Goal: Task Accomplishment & Management: Complete application form

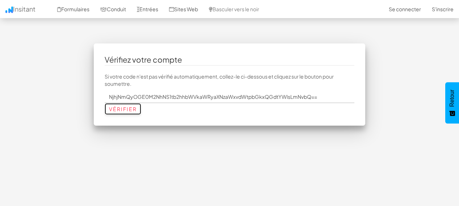
click at [131, 109] on input "Vérifier" at bounding box center [123, 109] width 37 height 12
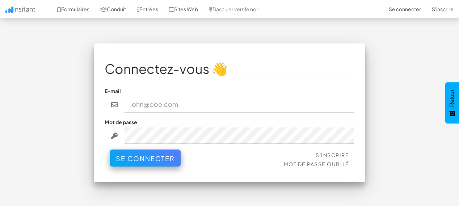
click at [148, 103] on input "email" at bounding box center [240, 104] width 230 height 17
type input "[EMAIL_ADDRESS][DOMAIN_NAME]"
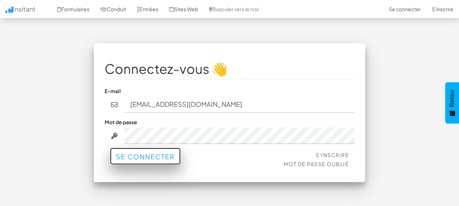
click at [141, 160] on font "Se connecter" at bounding box center [145, 156] width 59 height 8
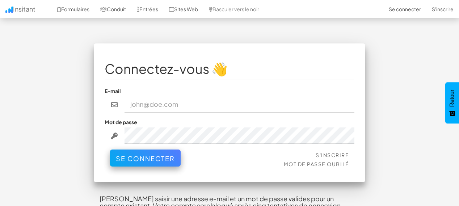
click at [246, 106] on input "email" at bounding box center [240, 104] width 230 height 17
type input "[EMAIL_ADDRESS][DOMAIN_NAME]"
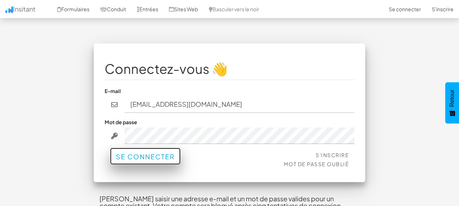
click at [175, 155] on button "Se connecter" at bounding box center [145, 156] width 71 height 17
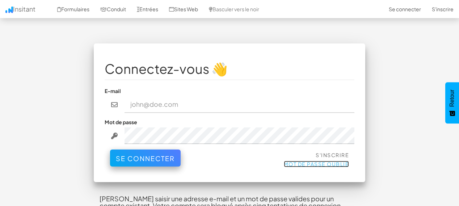
click at [290, 163] on font "Mot de passe oublié" at bounding box center [317, 164] width 66 height 7
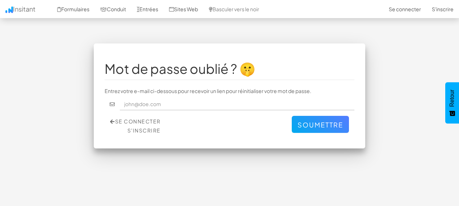
click at [201, 106] on input "text" at bounding box center [237, 104] width 235 height 12
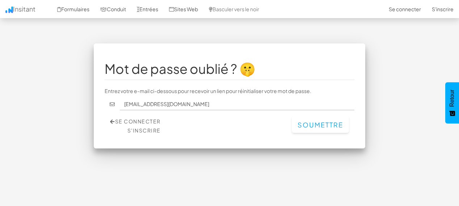
type input "[EMAIL_ADDRESS][DOMAIN_NAME]"
click at [297, 122] on button "Soumettre" at bounding box center [320, 124] width 57 height 17
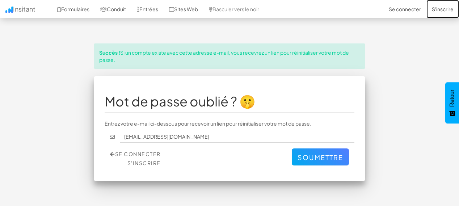
click at [432, 9] on font "S'inscrire" at bounding box center [443, 9] width 22 height 7
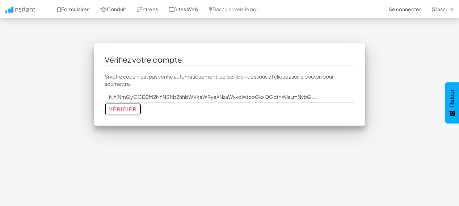
click at [129, 107] on input "Vérifier" at bounding box center [123, 109] width 37 height 12
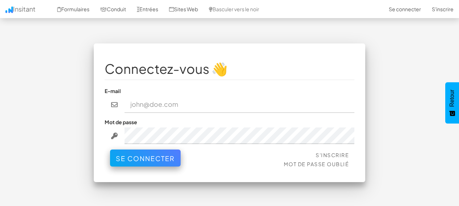
click at [156, 103] on input "email" at bounding box center [240, 104] width 230 height 17
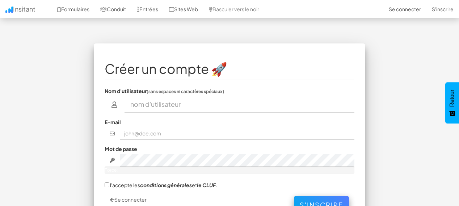
click at [193, 104] on input "text" at bounding box center [240, 104] width 230 height 17
type input "[DEMOGRAPHIC_DATA]"
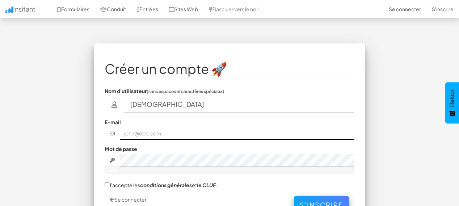
click at [237, 131] on input "text" at bounding box center [237, 133] width 235 height 12
type input "[EMAIL_ADDRESS][DOMAIN_NAME]"
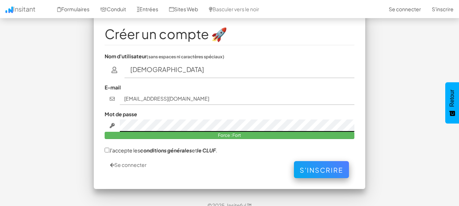
scroll to position [35, 0]
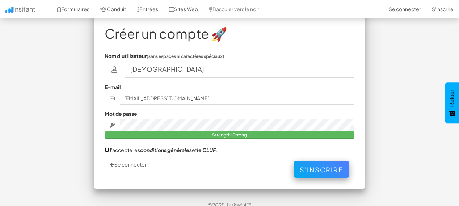
click at [105, 149] on input "J'accepte les conditions générales et le CLUF ." at bounding box center [107, 149] width 5 height 5
checkbox input "true"
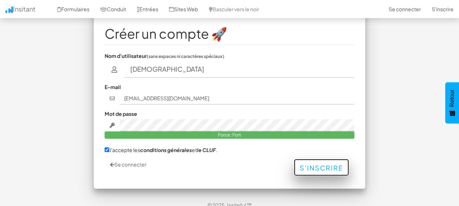
click at [301, 168] on font "S'inscrire" at bounding box center [321, 168] width 43 height 8
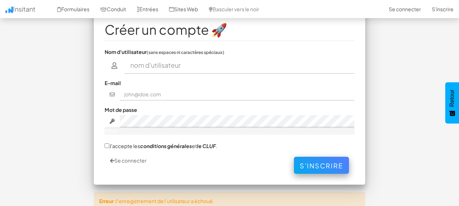
scroll to position [38, 0]
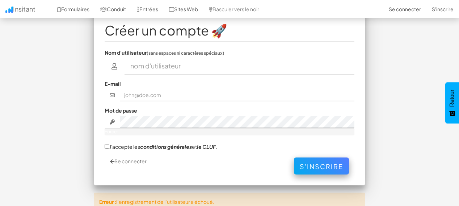
click at [254, 71] on input "text" at bounding box center [240, 66] width 230 height 17
type input "mohamedloukili1"
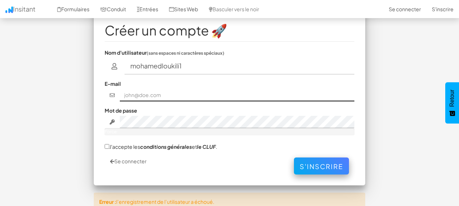
click at [220, 94] on input "text" at bounding box center [237, 95] width 235 height 12
type input "[EMAIL_ADDRESS][DOMAIN_NAME]"
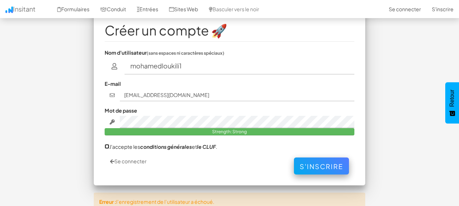
click at [106, 145] on input "J'accepte les conditions générales et le CLUF ." at bounding box center [107, 146] width 5 height 5
checkbox input "true"
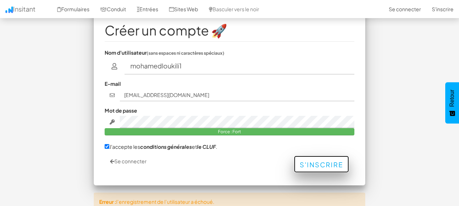
click at [298, 164] on button "S'inscrire" at bounding box center [321, 164] width 55 height 17
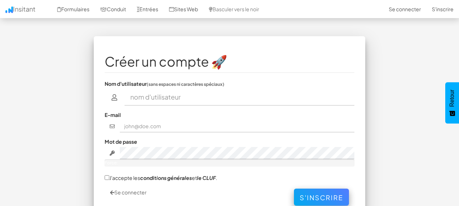
scroll to position [7, 0]
